Goal: Entertainment & Leisure: Consume media (video, audio)

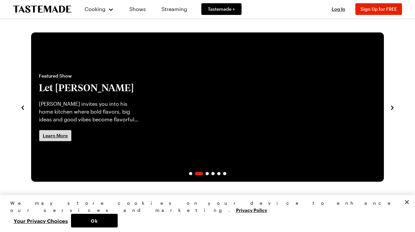
click at [52, 137] on span "Learn More" at bounding box center [55, 135] width 25 height 6
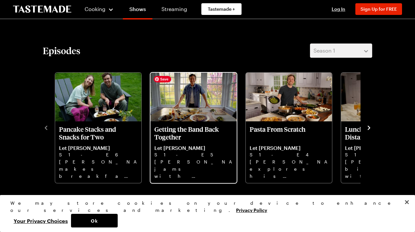
scroll to position [160, 0]
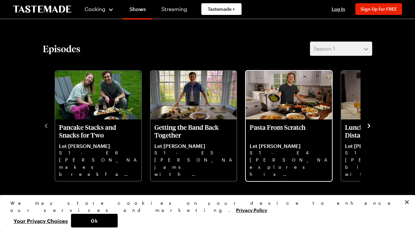
click at [285, 152] on p "S1 - E4" at bounding box center [289, 152] width 79 height 7
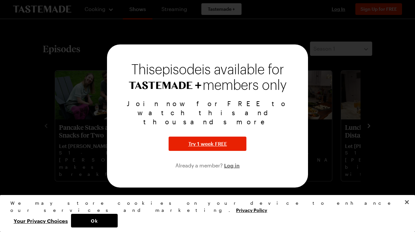
click at [86, 123] on div at bounding box center [207, 116] width 415 height 232
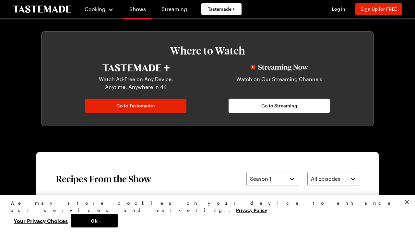
scroll to position [336, 0]
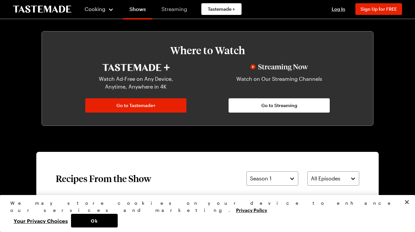
click at [172, 7] on link "Streaming" at bounding box center [174, 9] width 39 height 18
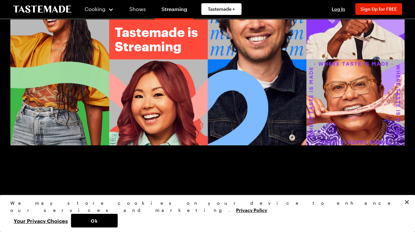
scroll to position [44, 0]
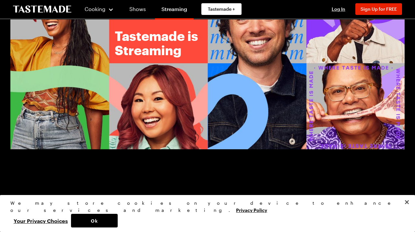
click at [263, 124] on img at bounding box center [207, 62] width 395 height 174
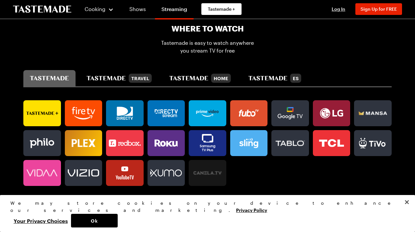
scroll to position [368, 0]
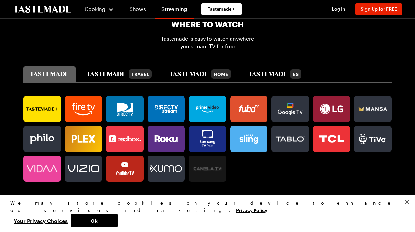
click at [121, 164] on icon at bounding box center [124, 164] width 7 height 5
click at [121, 164] on icon at bounding box center [125, 168] width 38 height 13
